Goal: Use online tool/utility: Use online tool/utility

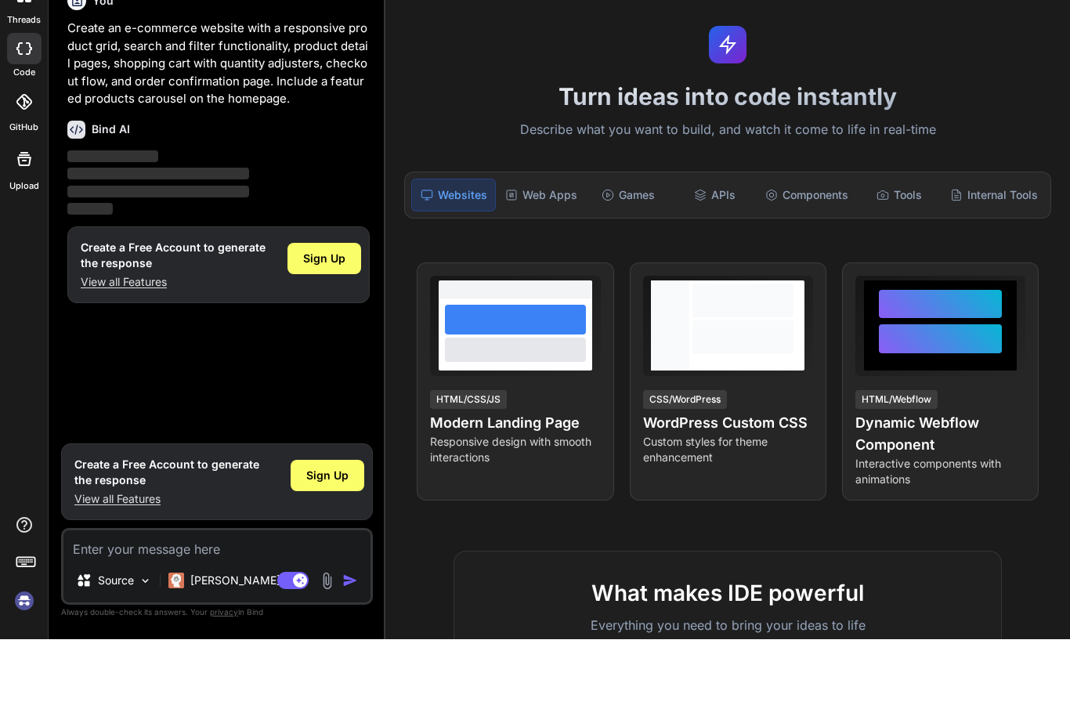
click at [7, 612] on div at bounding box center [24, 630] width 48 height 99
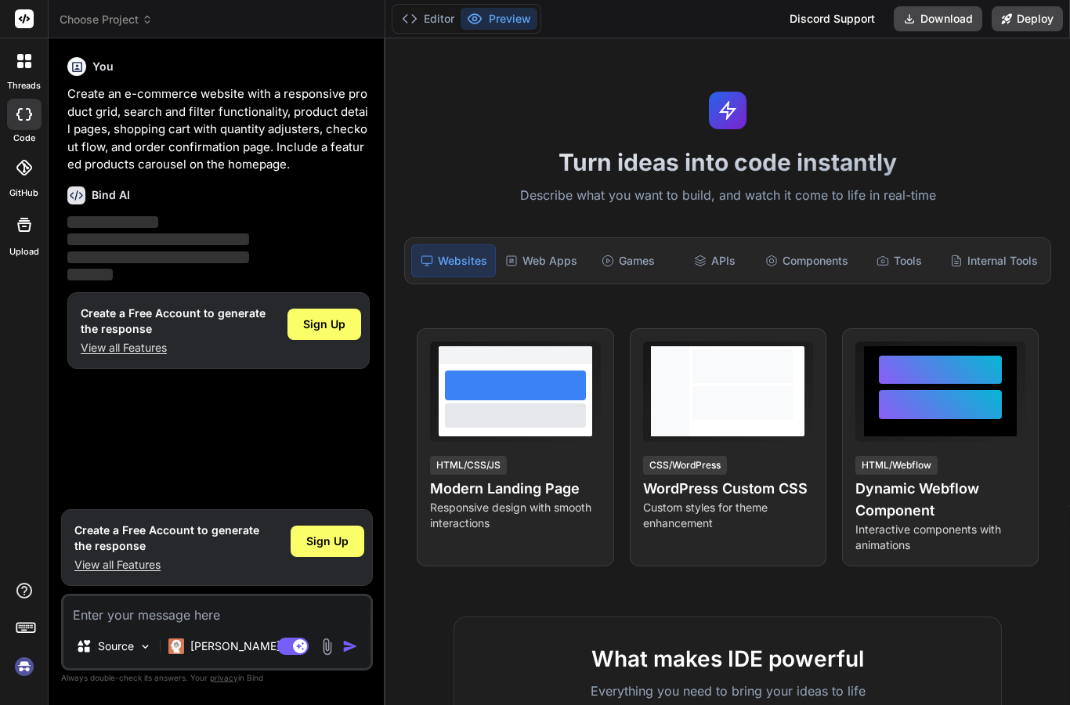
click at [31, 673] on img at bounding box center [24, 666] width 27 height 27
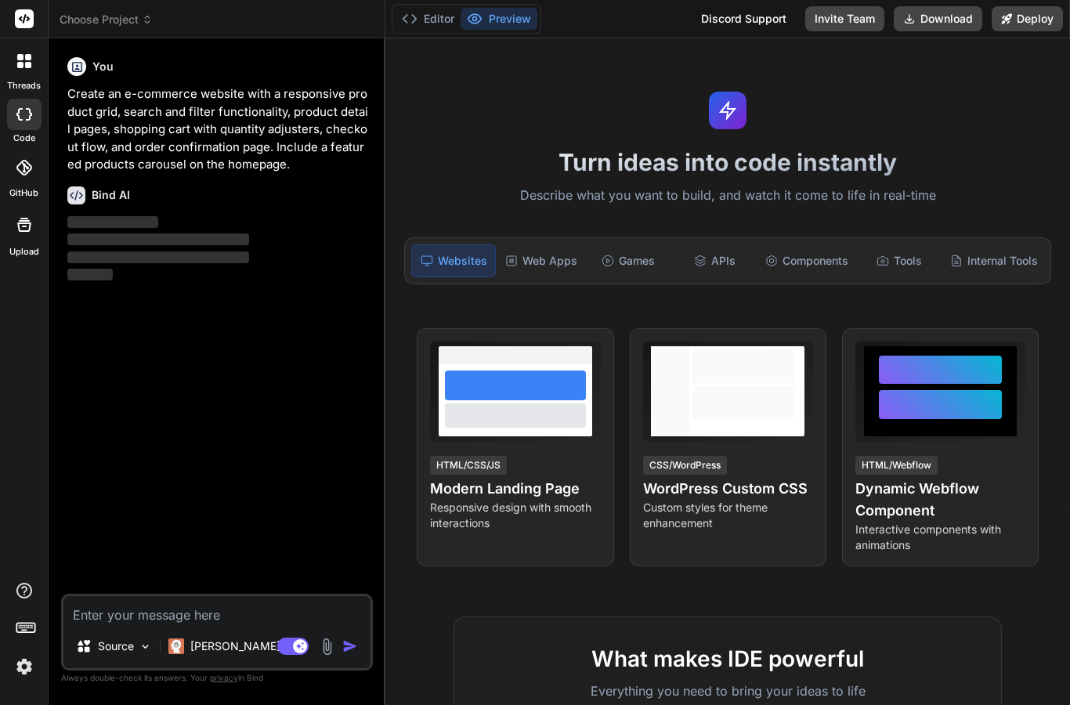
scroll to position [51, 0]
click at [23, 674] on img at bounding box center [24, 666] width 27 height 27
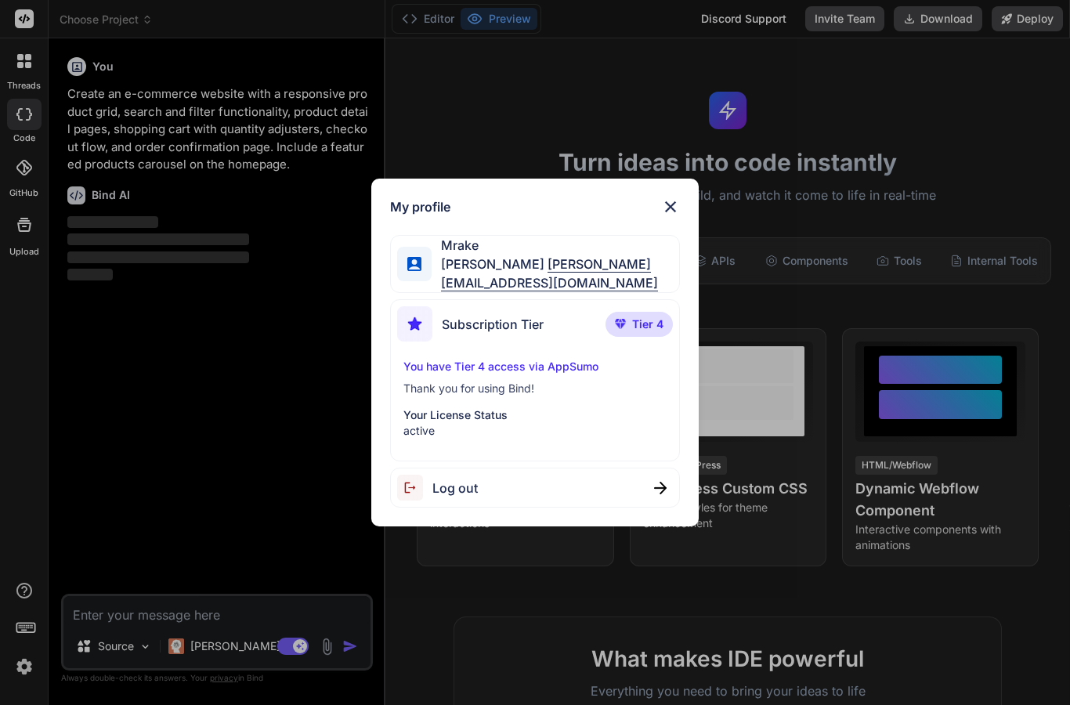
click at [108, 529] on div "My profile Mrake Angelo Miguel mrake@mrake.agency Subscription Tier Tier 4 You …" at bounding box center [535, 352] width 1070 height 705
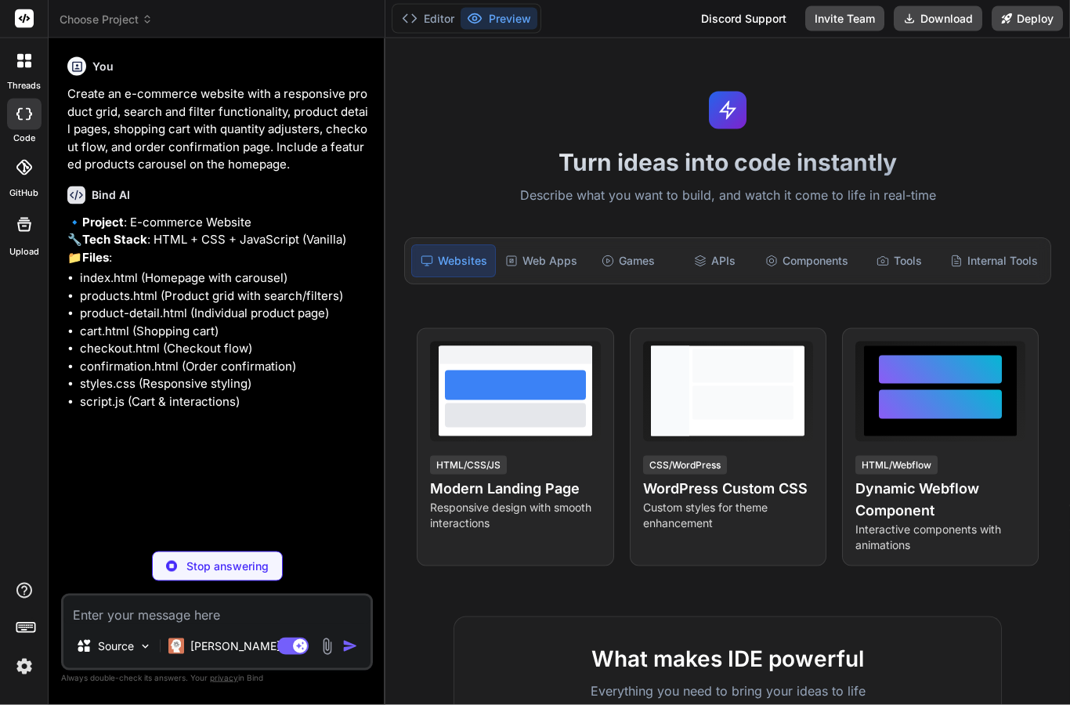
scroll to position [63, 0]
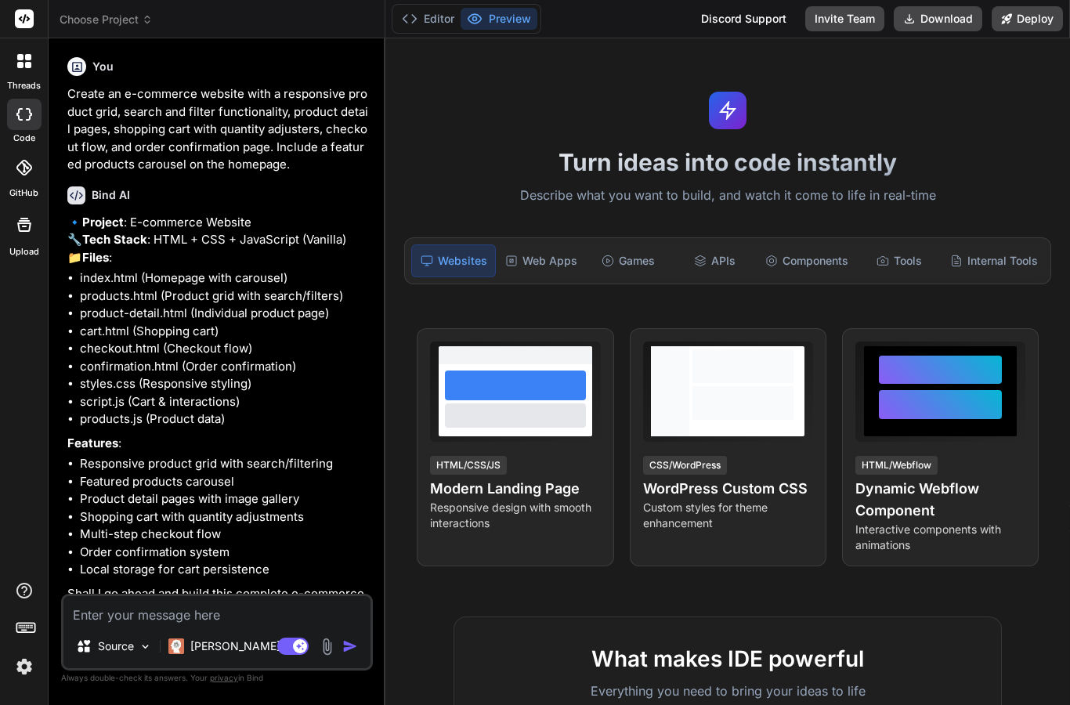
type textarea "x"
click at [998, 244] on div "Internal Tools" at bounding box center [994, 260] width 100 height 33
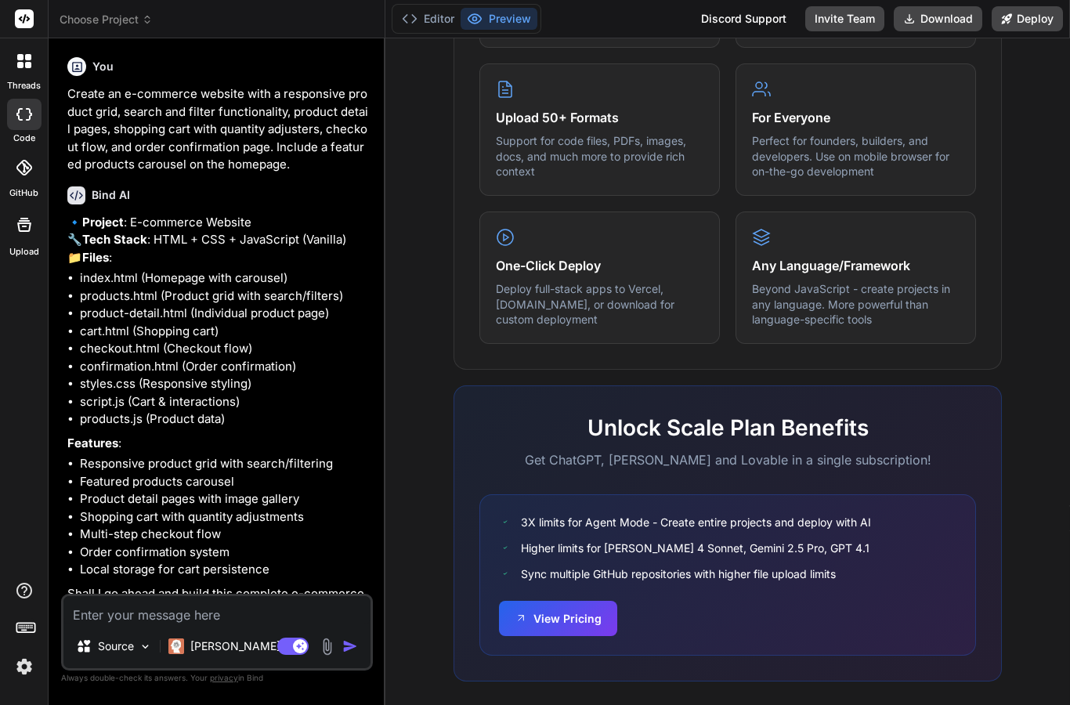
scroll to position [777, 0]
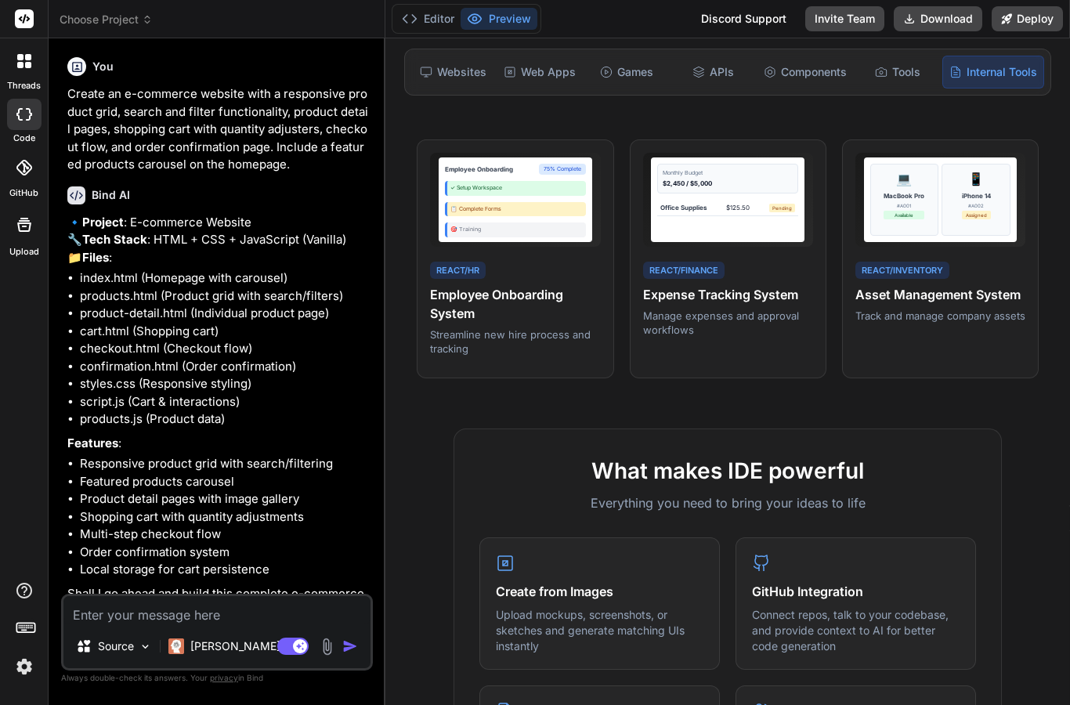
click at [103, 608] on textarea at bounding box center [216, 610] width 307 height 28
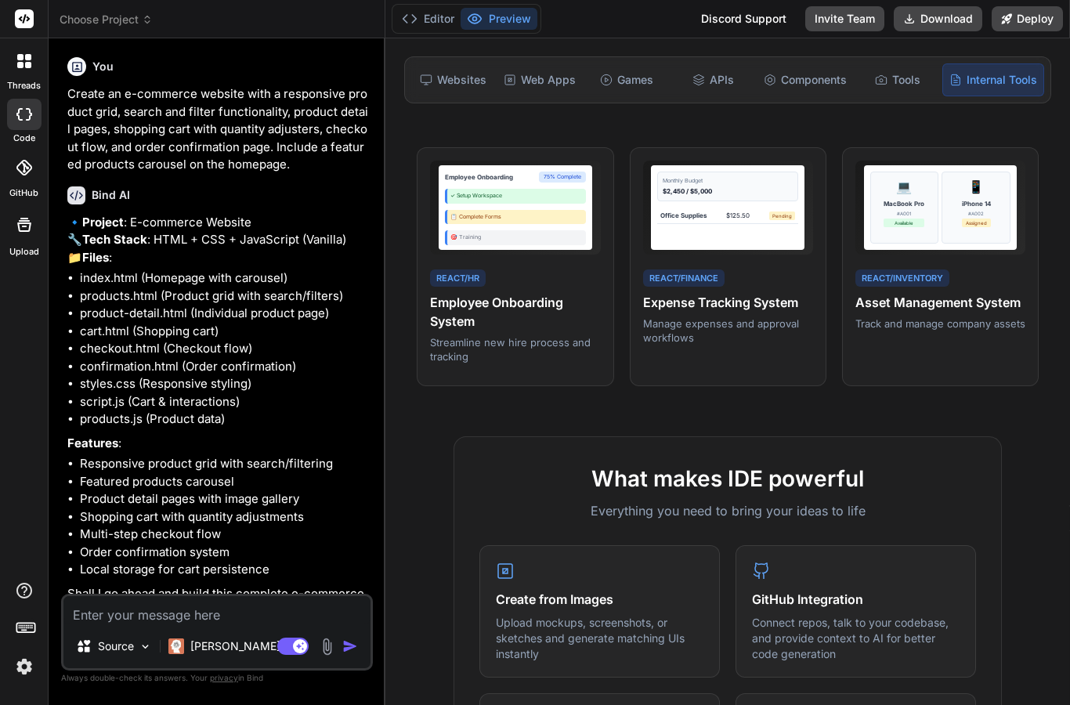
scroll to position [180, 0]
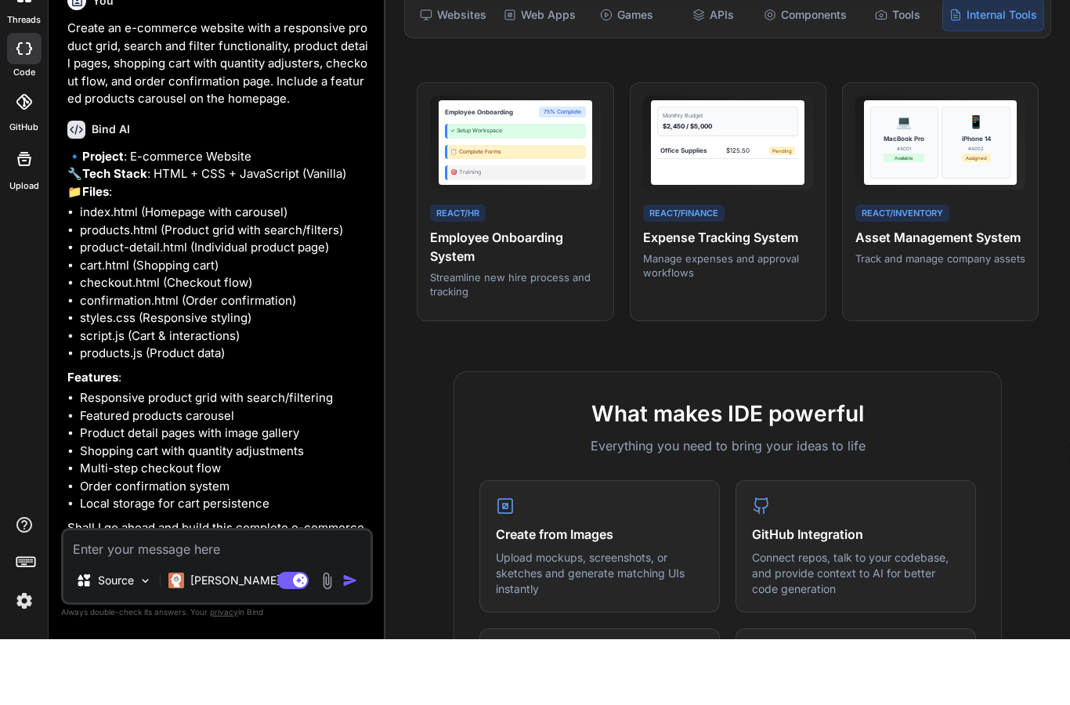
type textarea "Y"
type textarea "x"
type textarea "Ye"
type textarea "x"
type textarea "Yes"
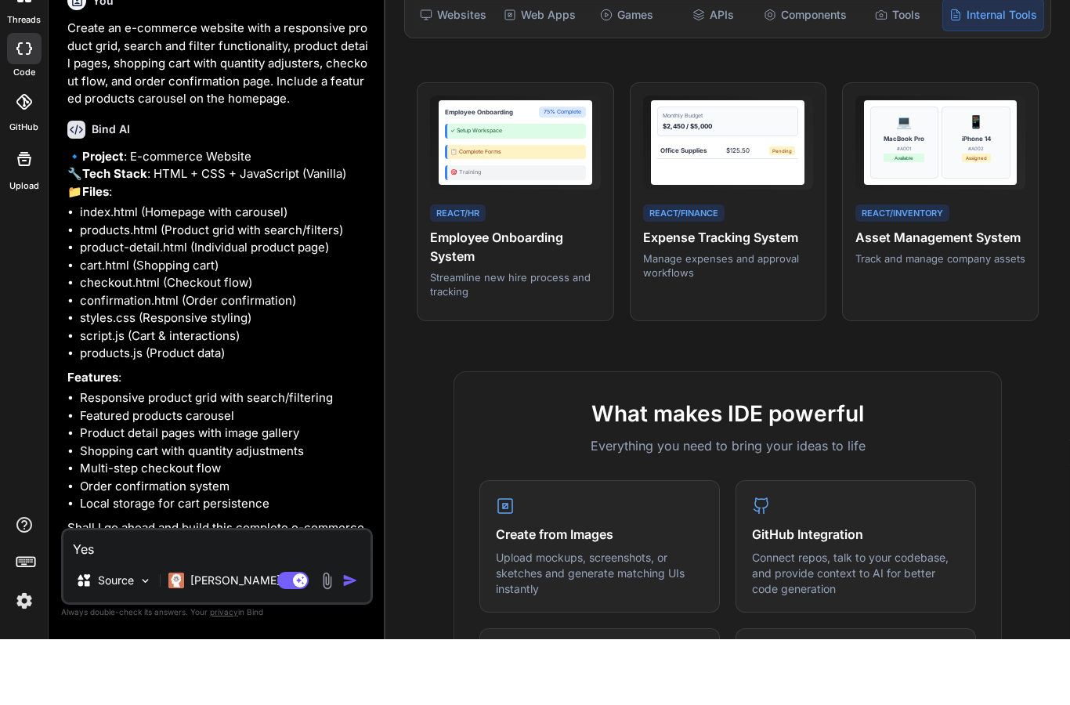
type textarea "x"
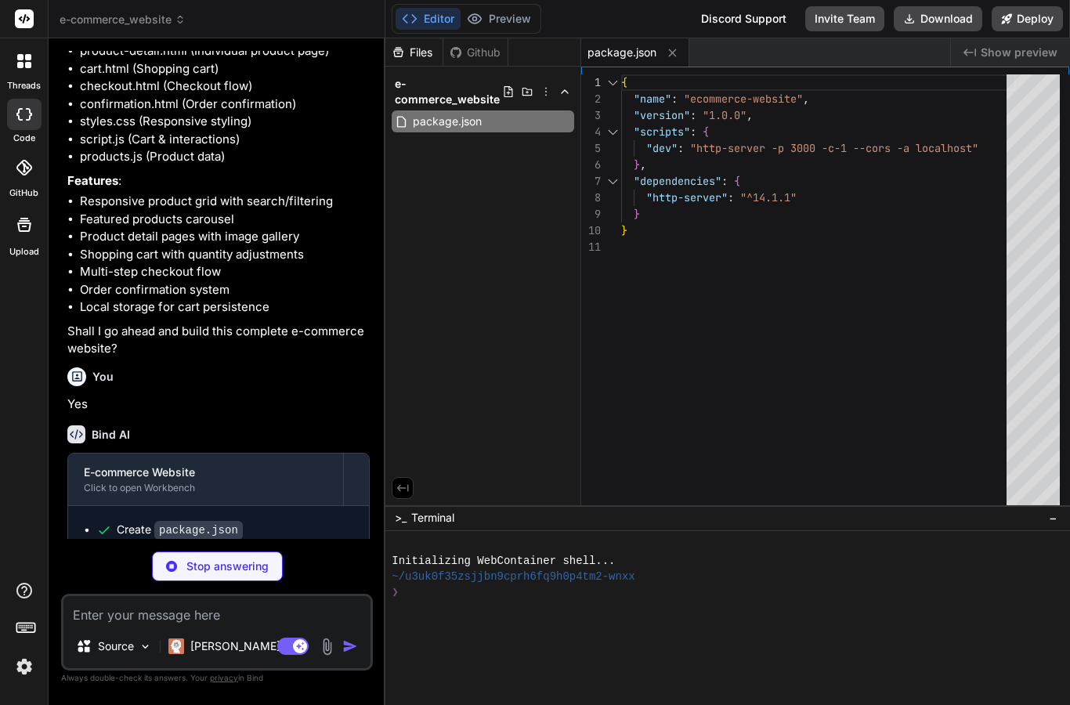
scroll to position [262, 0]
type textarea "x"
type textarea "12-hour battery and premium sound quality.", featured: true, rating: 4.5, stock…"
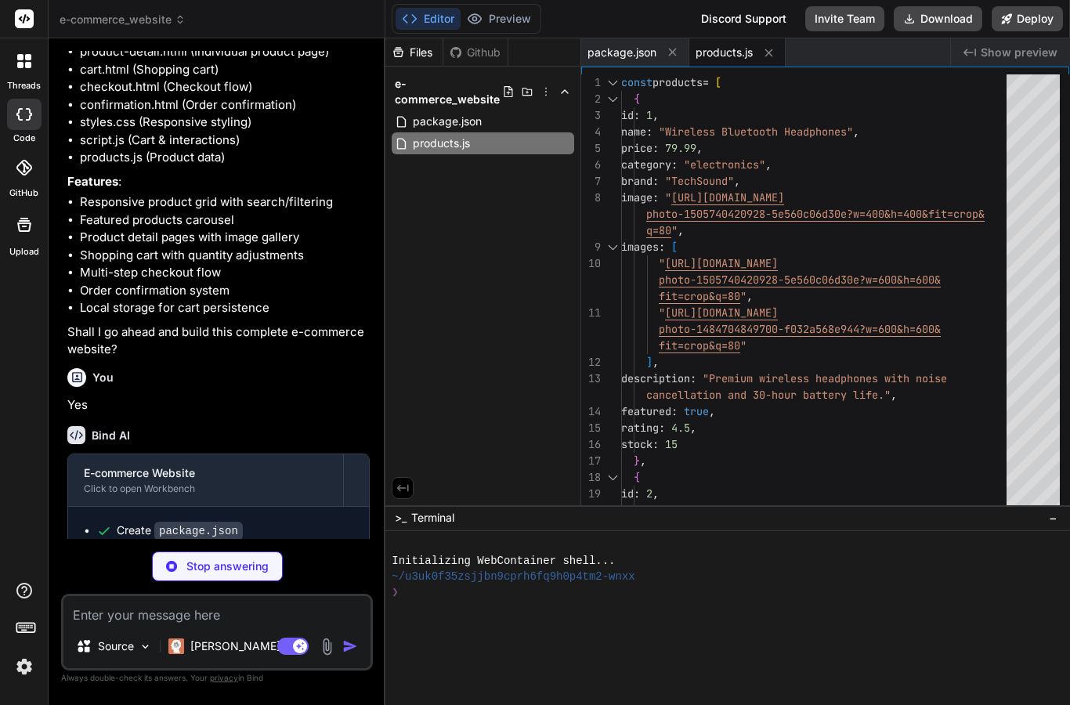
type textarea "x"
type textarea "} </script> </body> </html>"
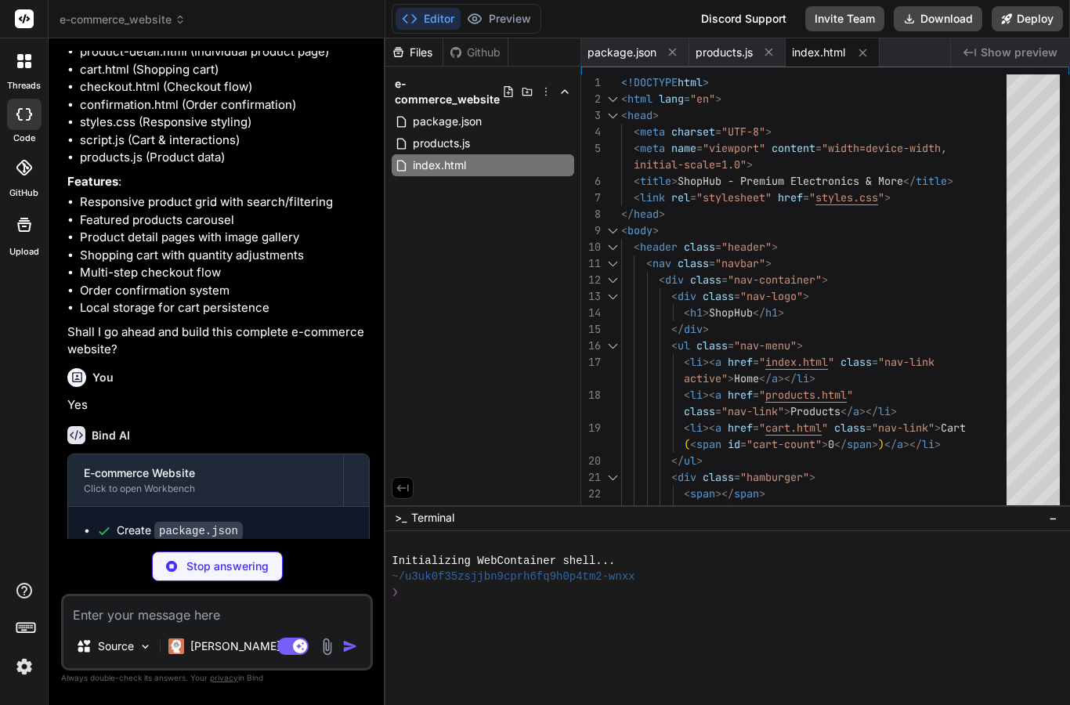
type textarea "x"
type textarea "} loadProducts(); } </script> </body> </html>"
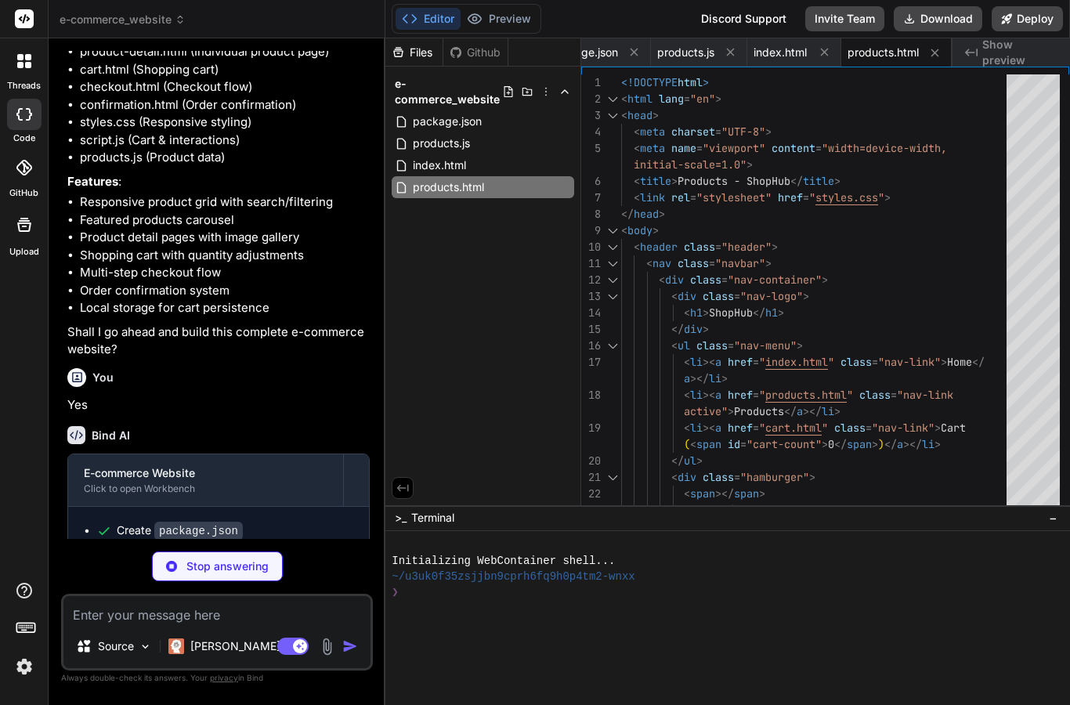
type textarea "x"
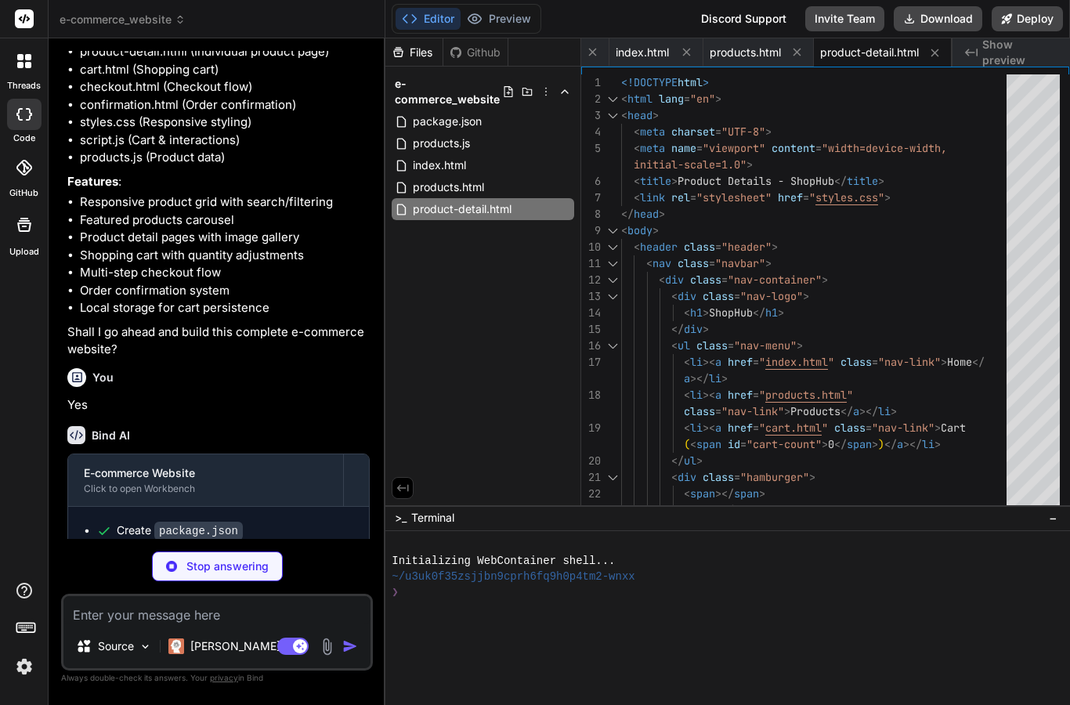
type textarea "x"
type textarea "</script> </body> </html>"
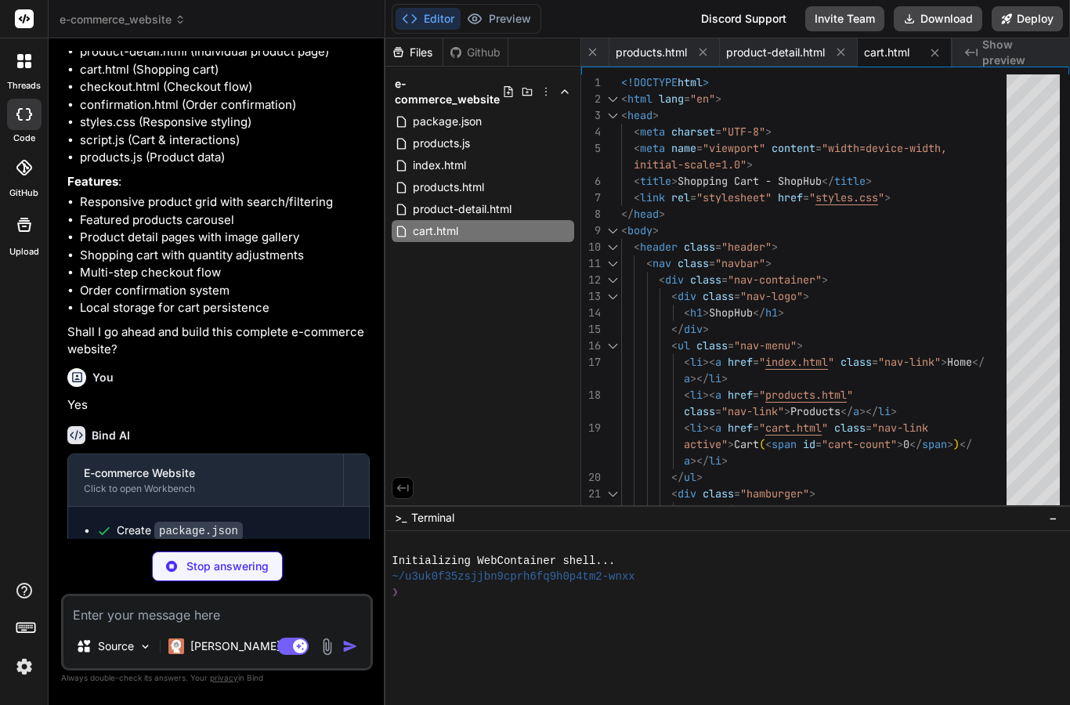
type textarea "x"
type textarea "updateCheckoutTotals(); } }); </script> </body> </html>"
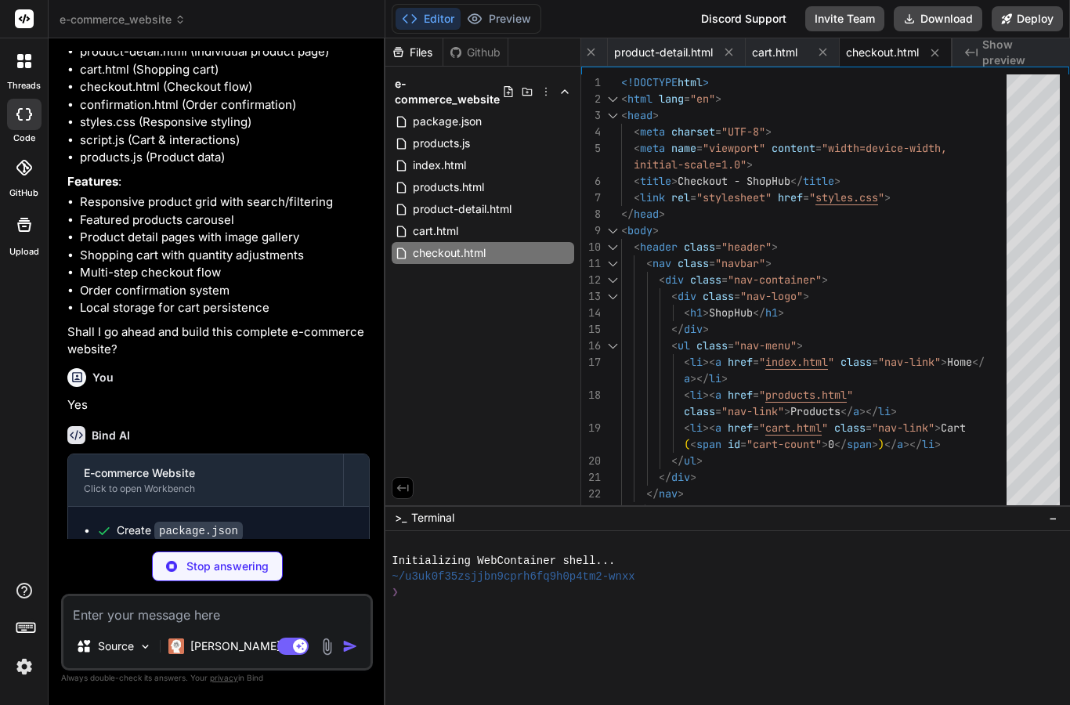
type textarea "x"
type textarea "} </script> </body> </html>"
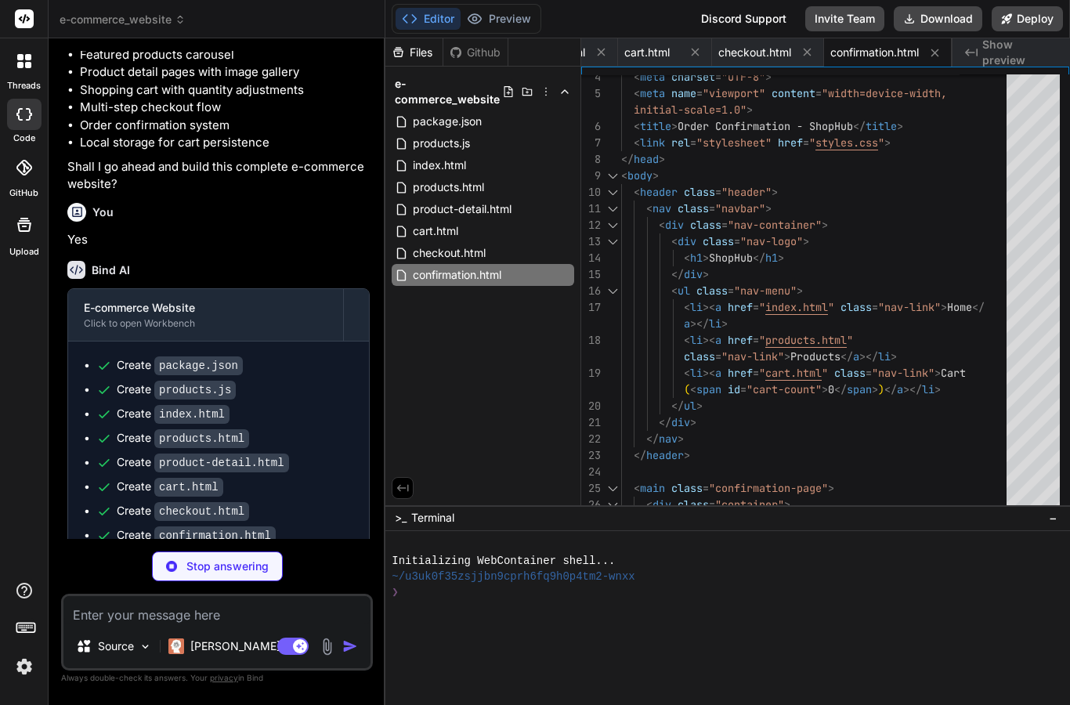
scroll to position [426, 0]
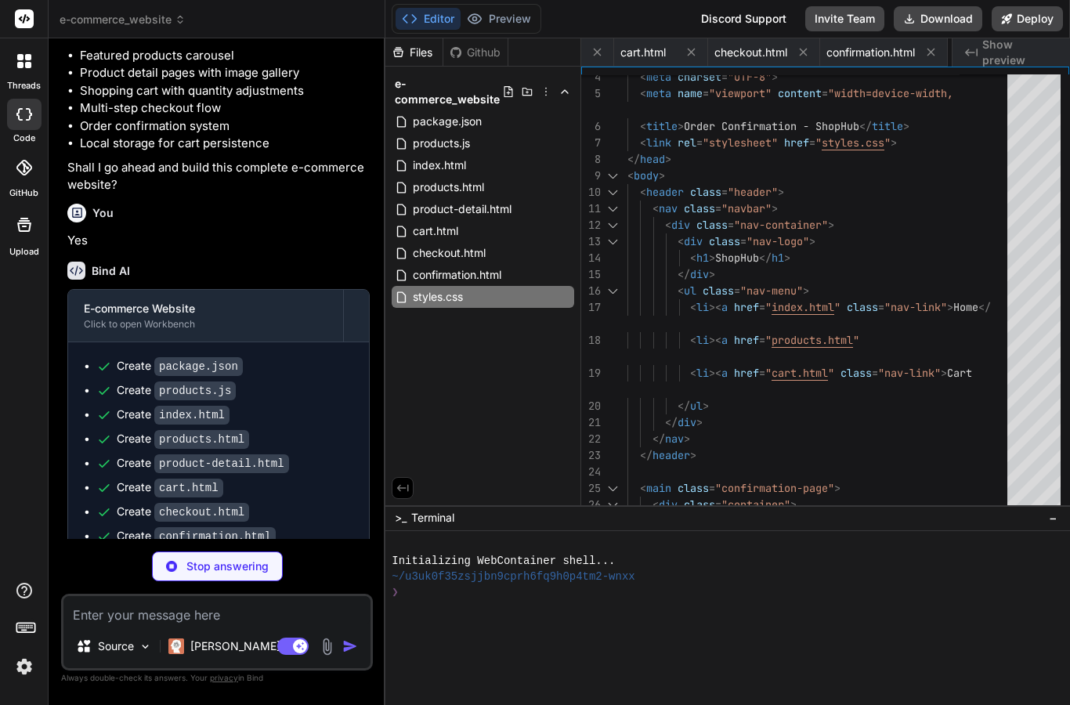
type textarea "x"
type textarea ".checkmark { width: 80px; height: 80px; font-size: 2rem; } }"
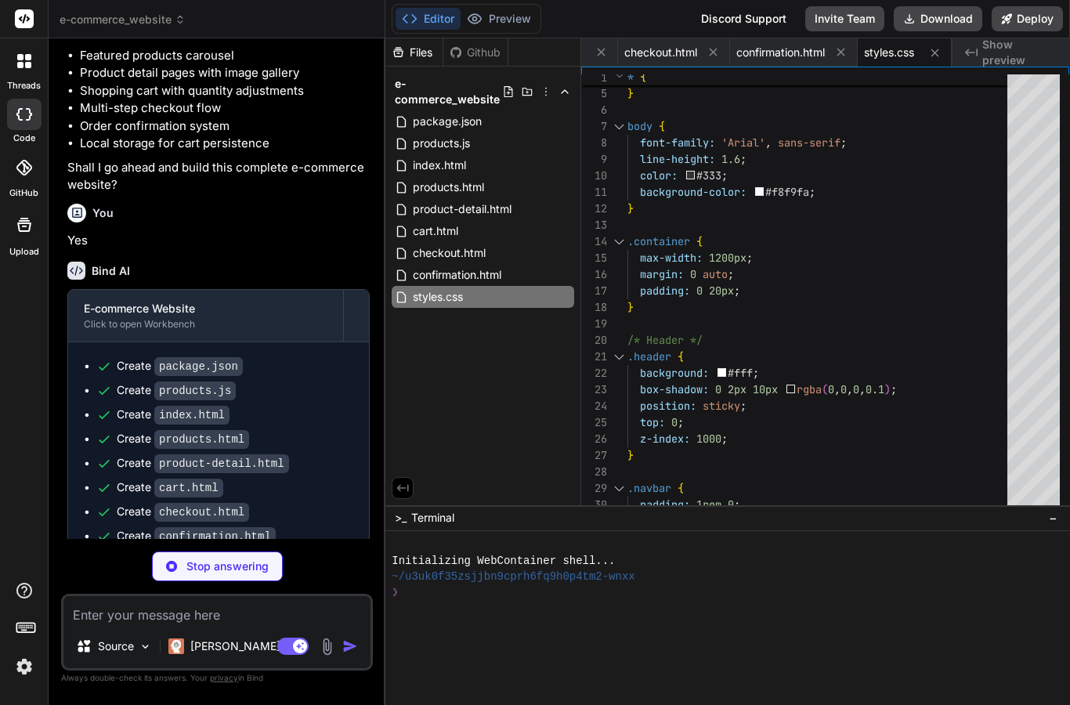
type textarea "x"
type textarea "}); });"
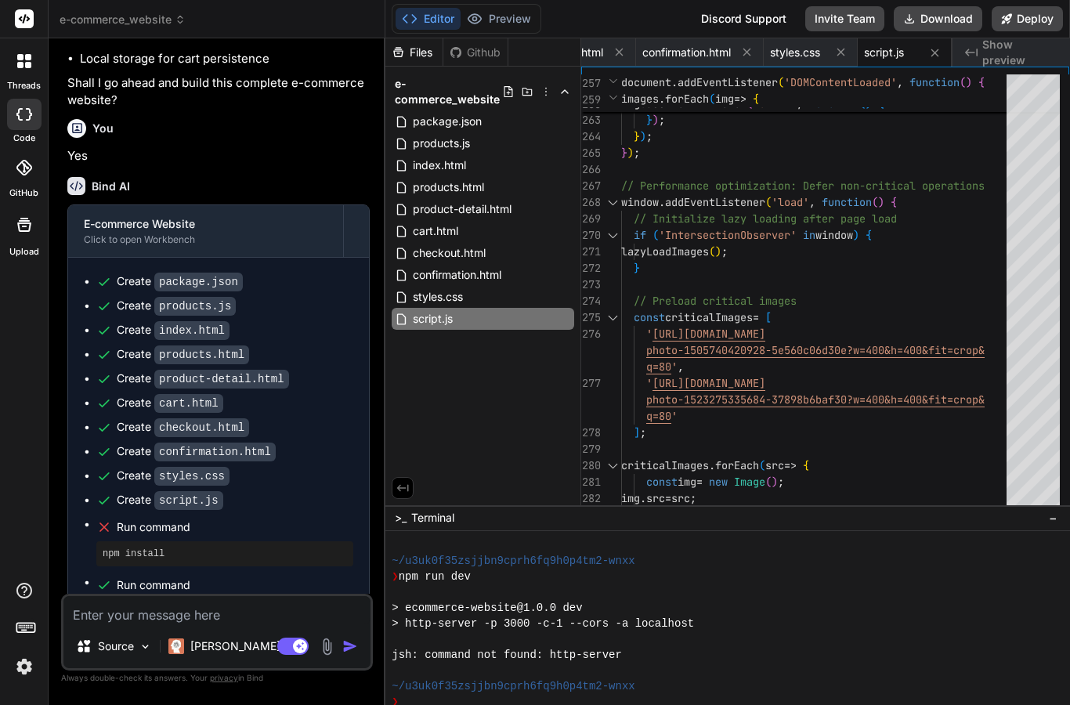
scroll to position [0, 0]
click at [1034, 23] on button "Deploy" at bounding box center [1026, 18] width 71 height 25
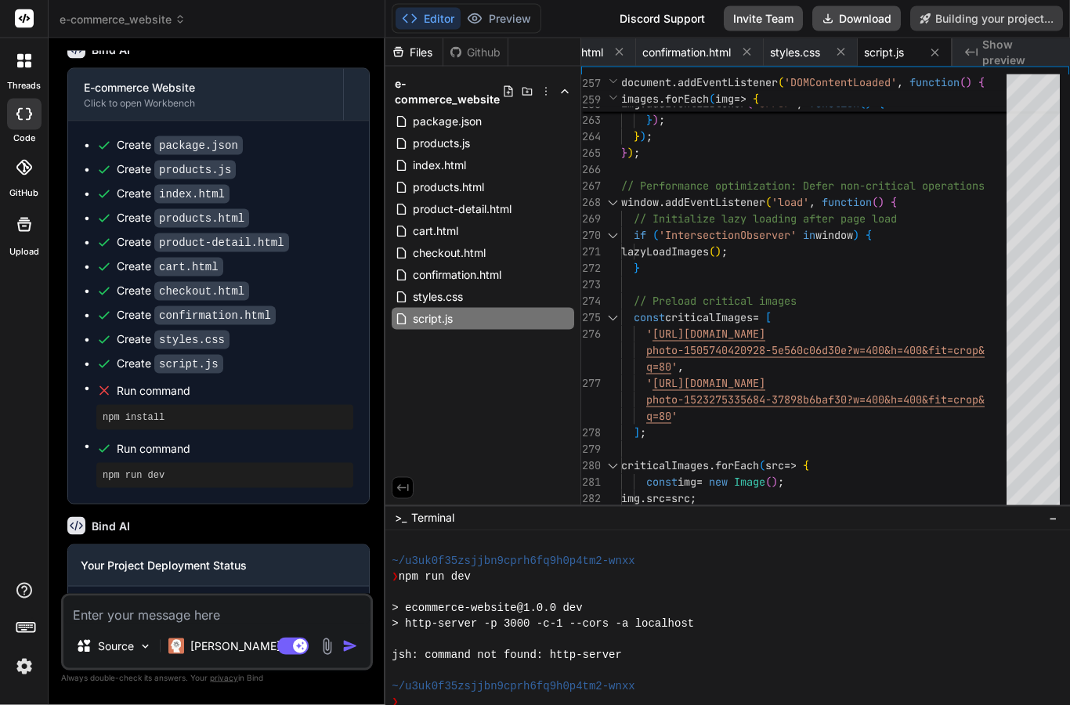
scroll to position [52, 0]
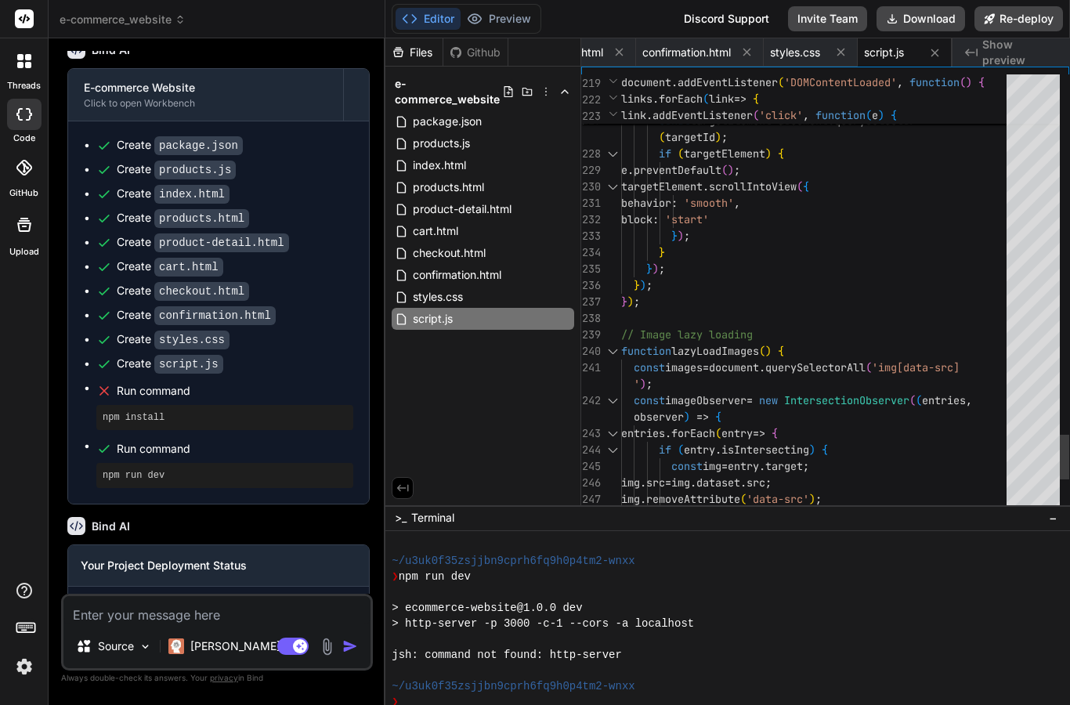
type textarea "x"
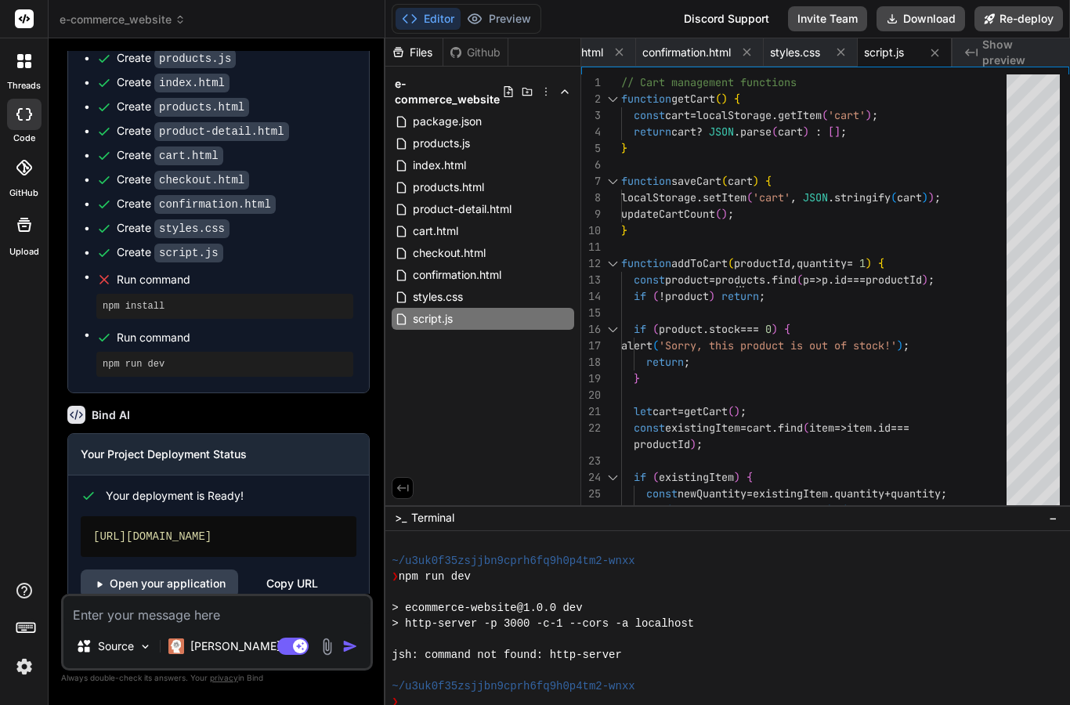
scroll to position [756, 0]
click at [207, 576] on link "Open your application" at bounding box center [159, 585] width 157 height 28
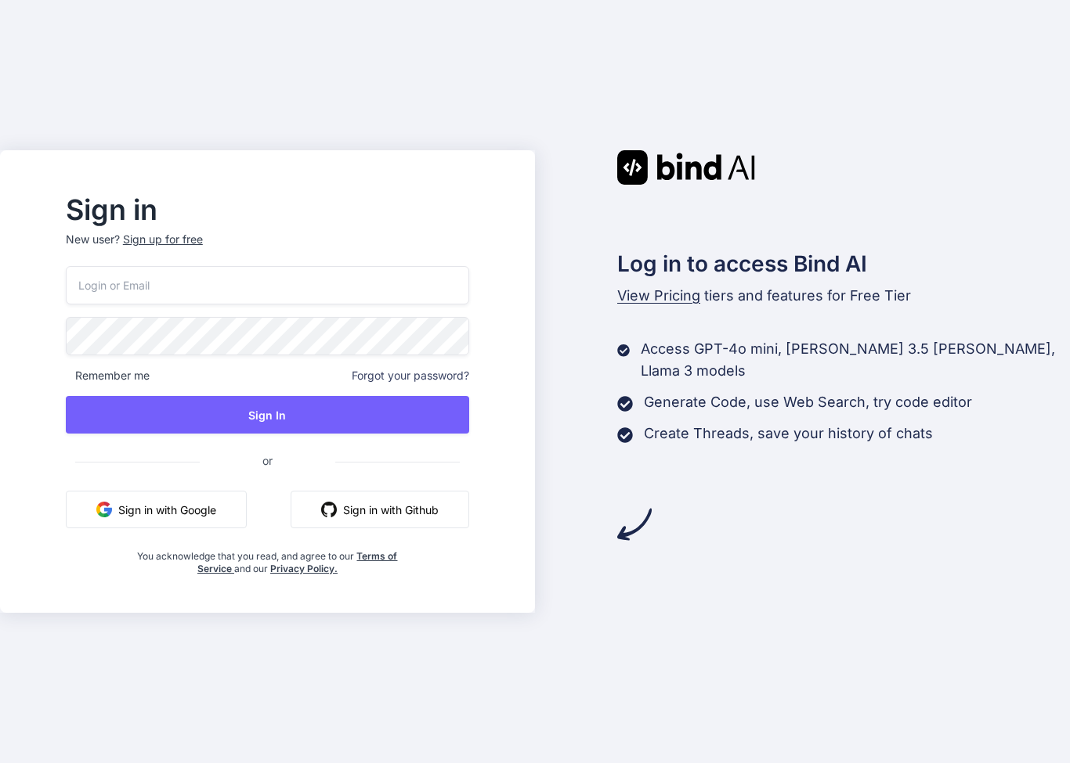
click at [112, 518] on img "button" at bounding box center [104, 510] width 16 height 16
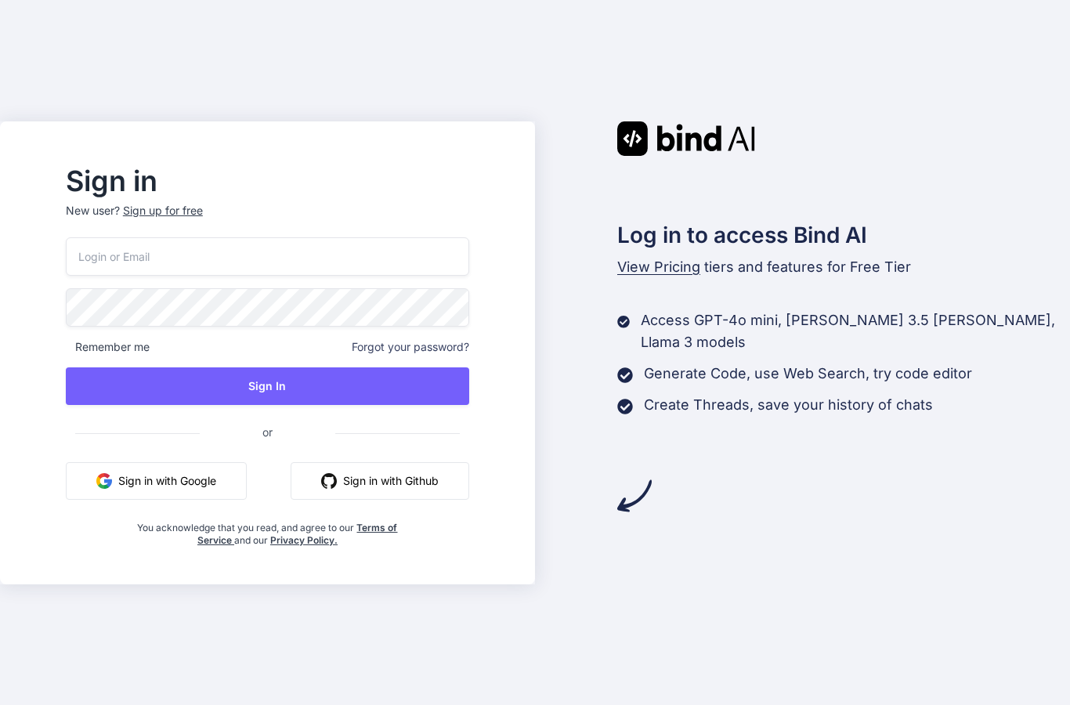
click at [112, 489] on img "button" at bounding box center [104, 481] width 16 height 16
